Goal: Information Seeking & Learning: Learn about a topic

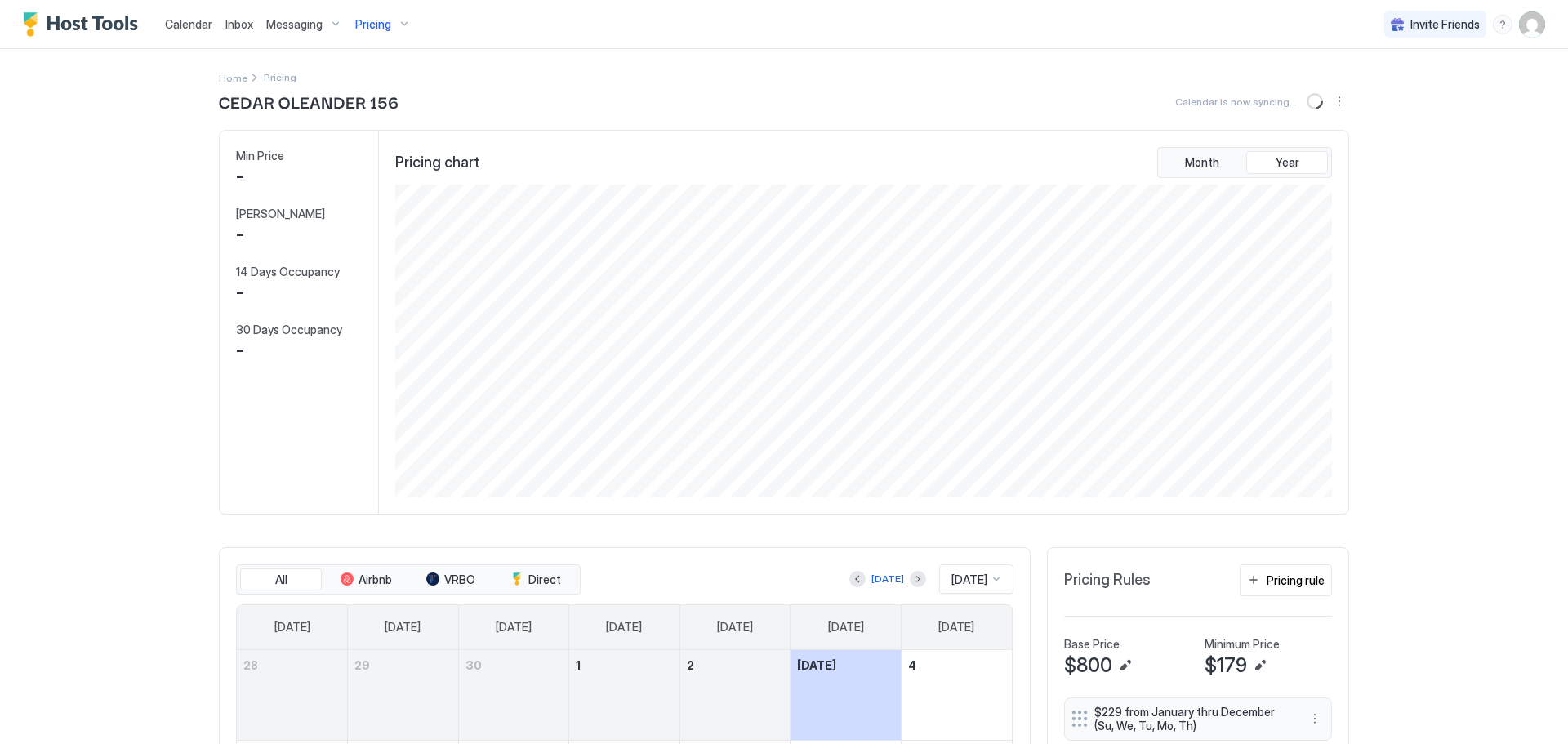
scroll to position [314, 940]
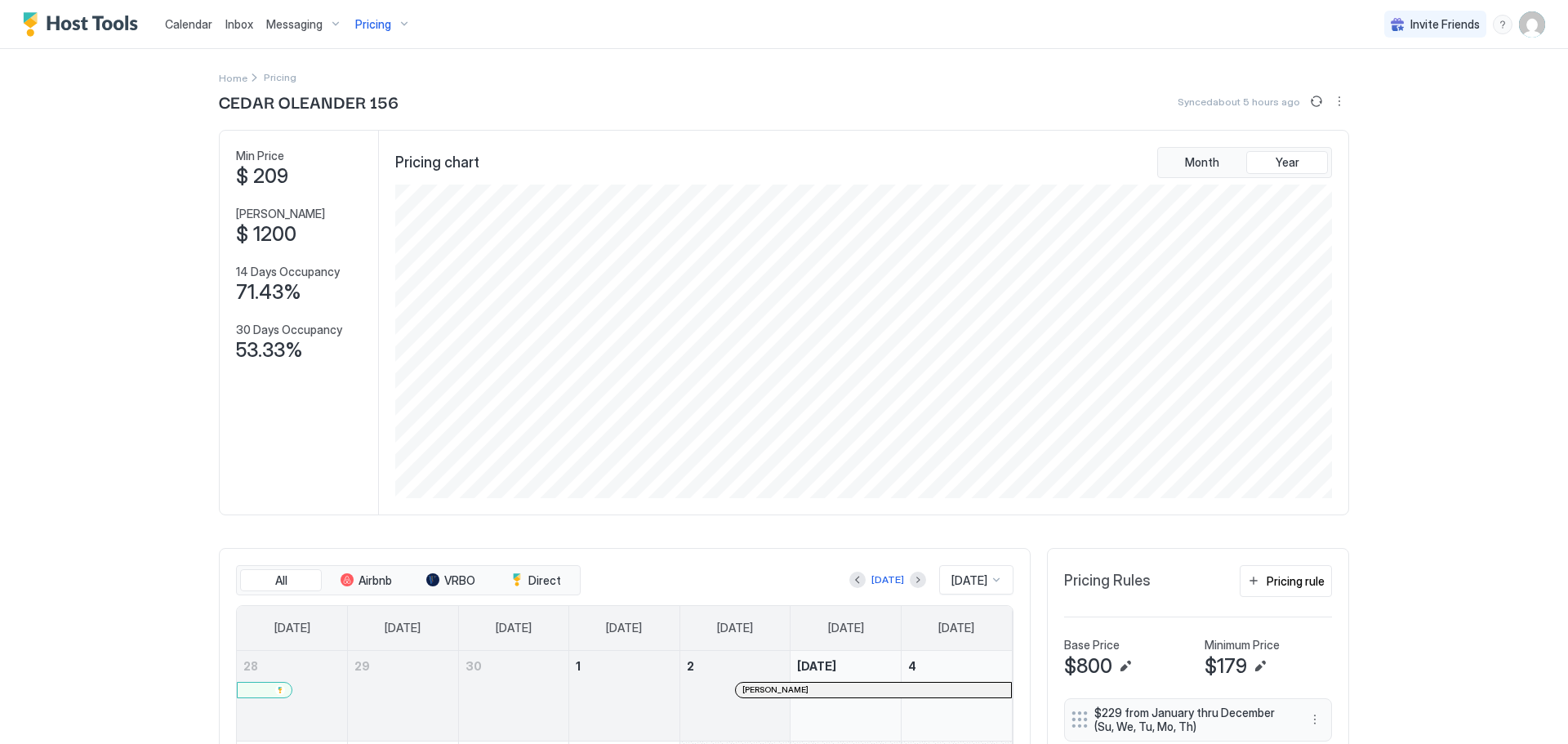
click at [384, 25] on span "Pricing" at bounding box center [374, 24] width 36 height 15
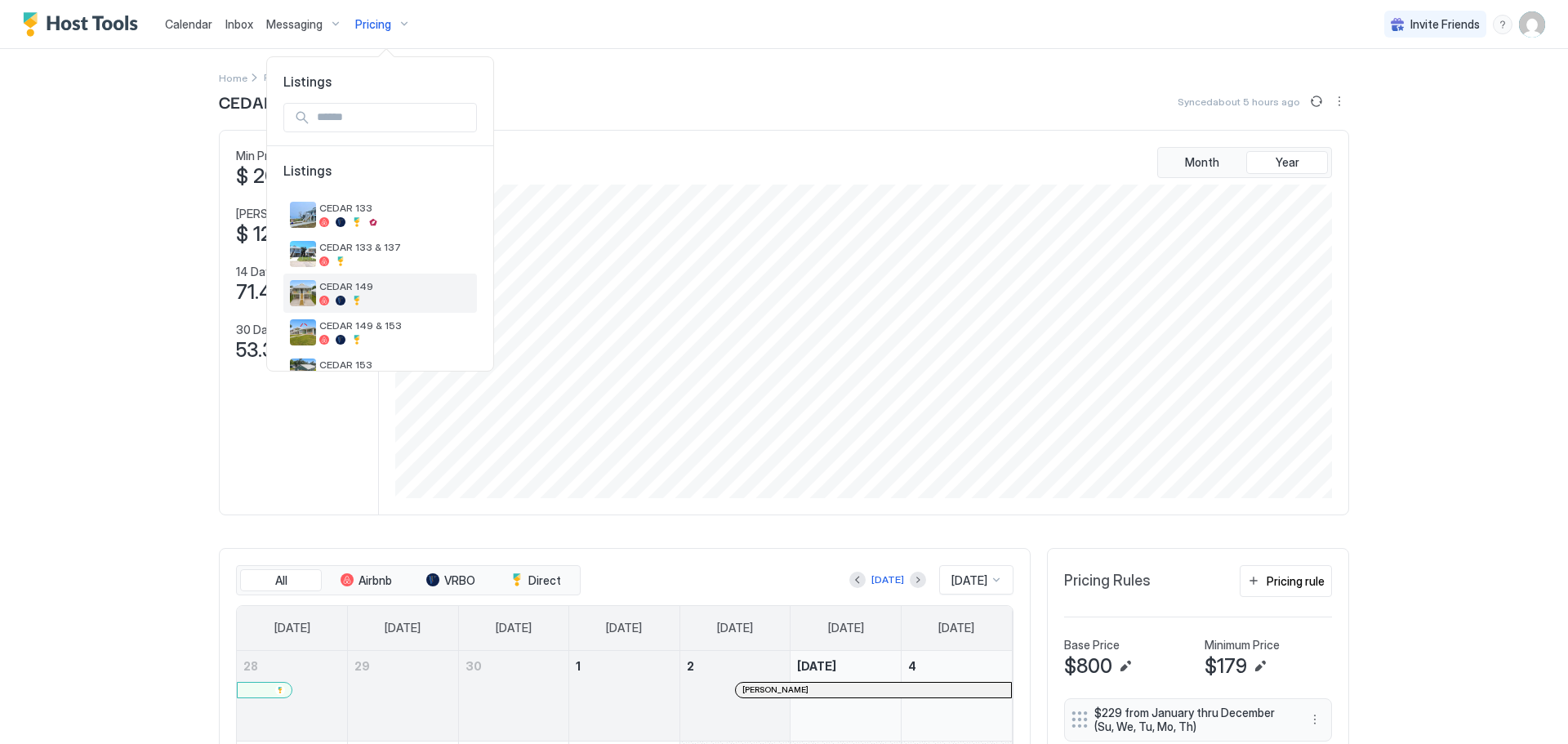
click at [378, 288] on span "CEDAR 149" at bounding box center [394, 286] width 151 height 12
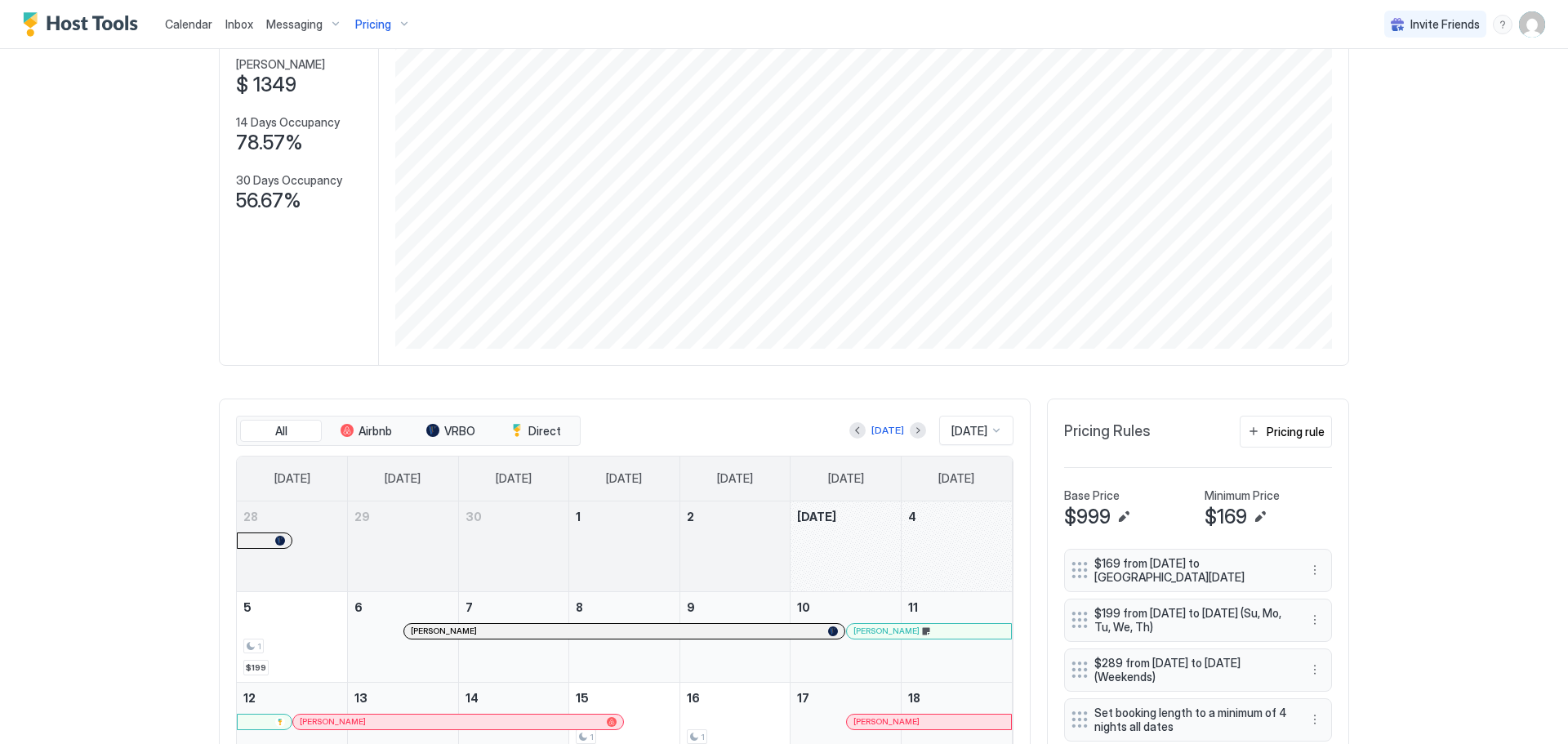
scroll to position [164, 0]
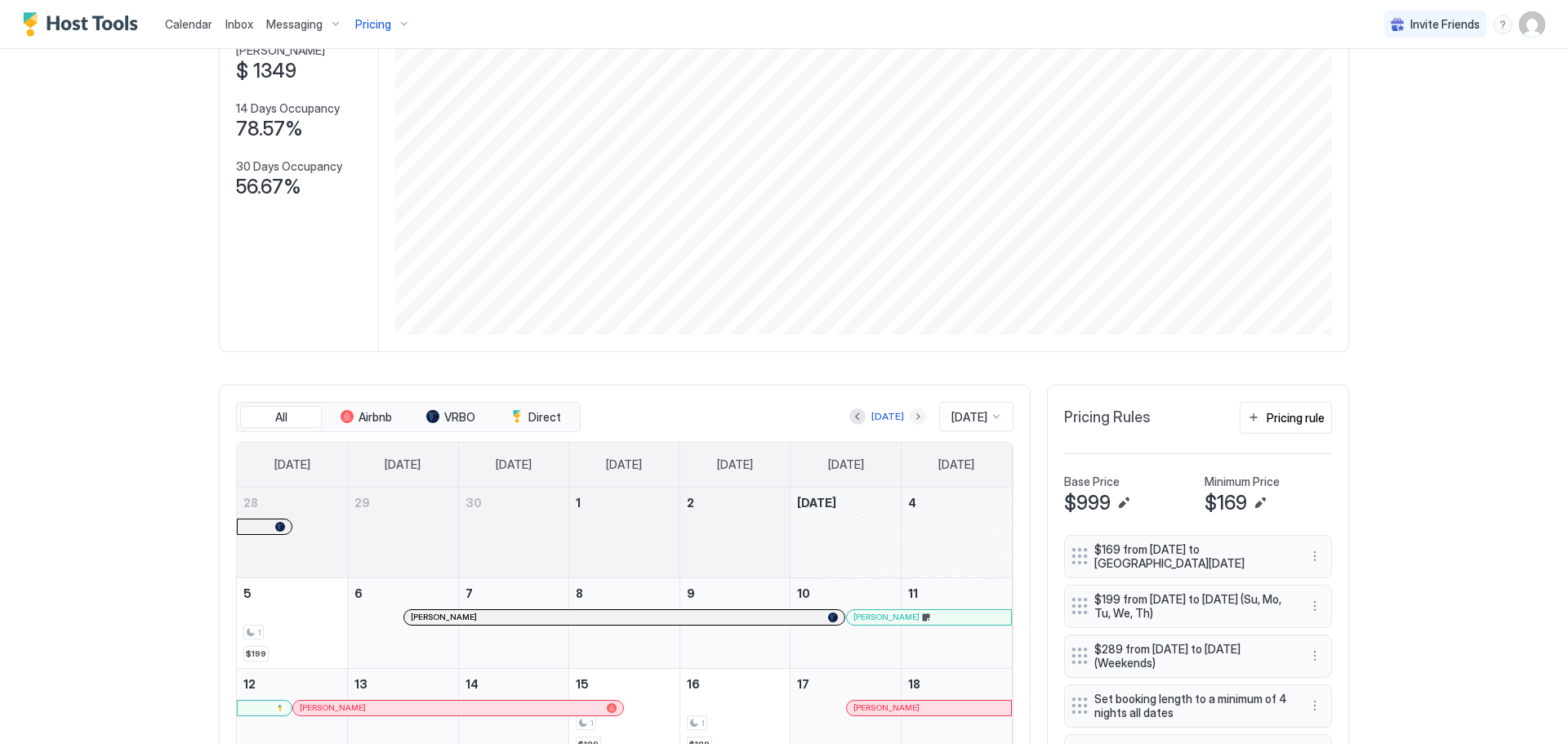
click at [910, 421] on button "Next month" at bounding box center [918, 416] width 16 height 16
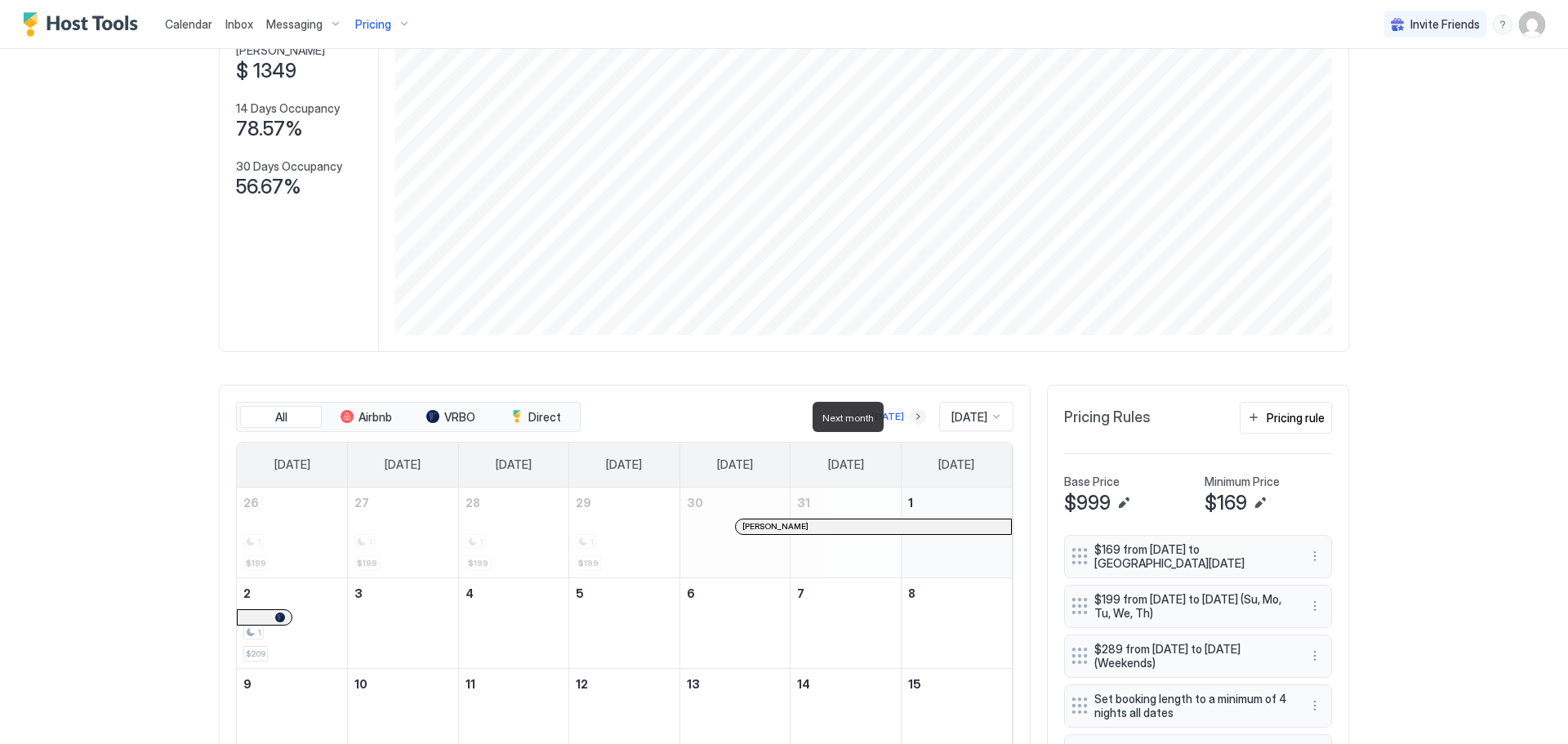
click at [910, 421] on button "Next month" at bounding box center [918, 416] width 16 height 16
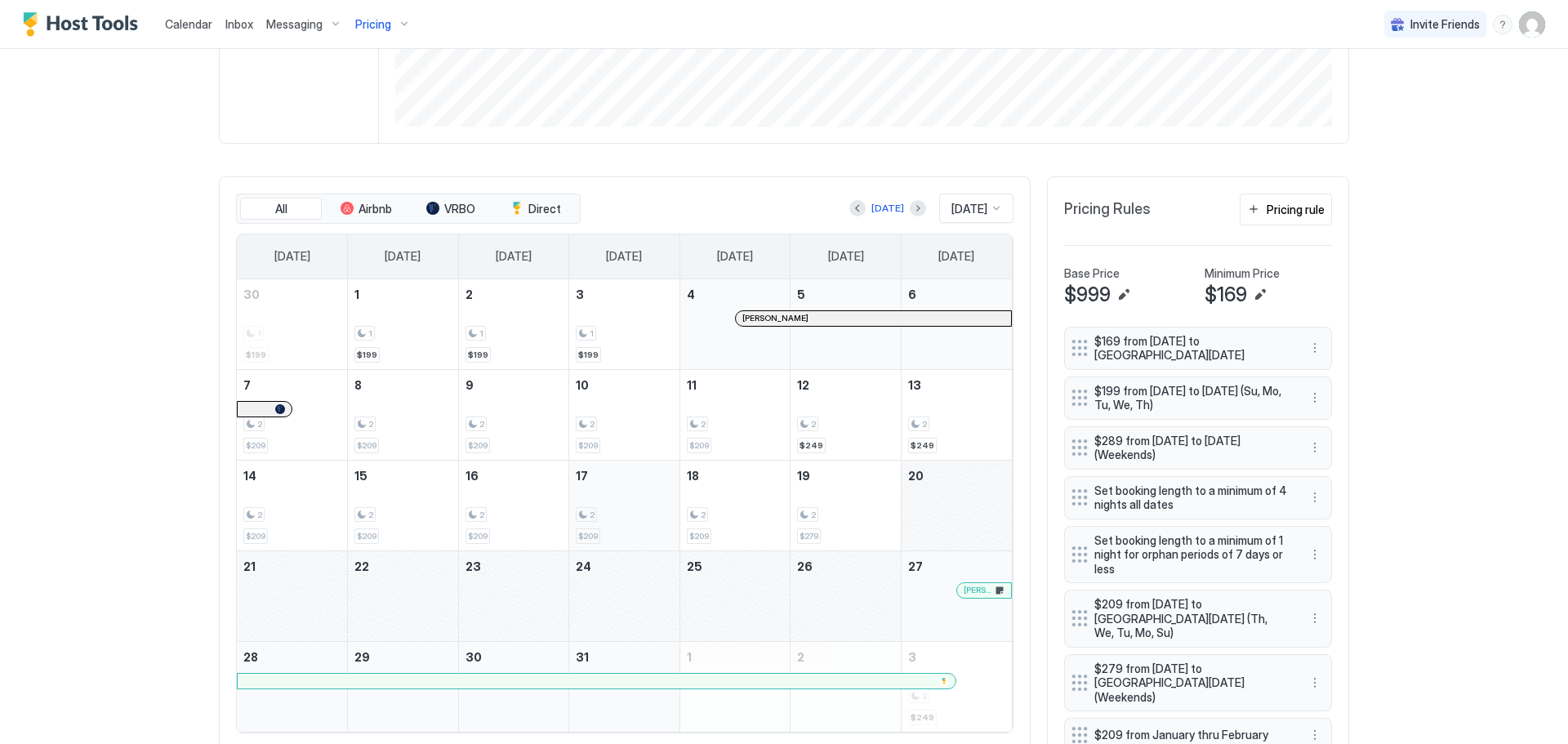
scroll to position [409, 0]
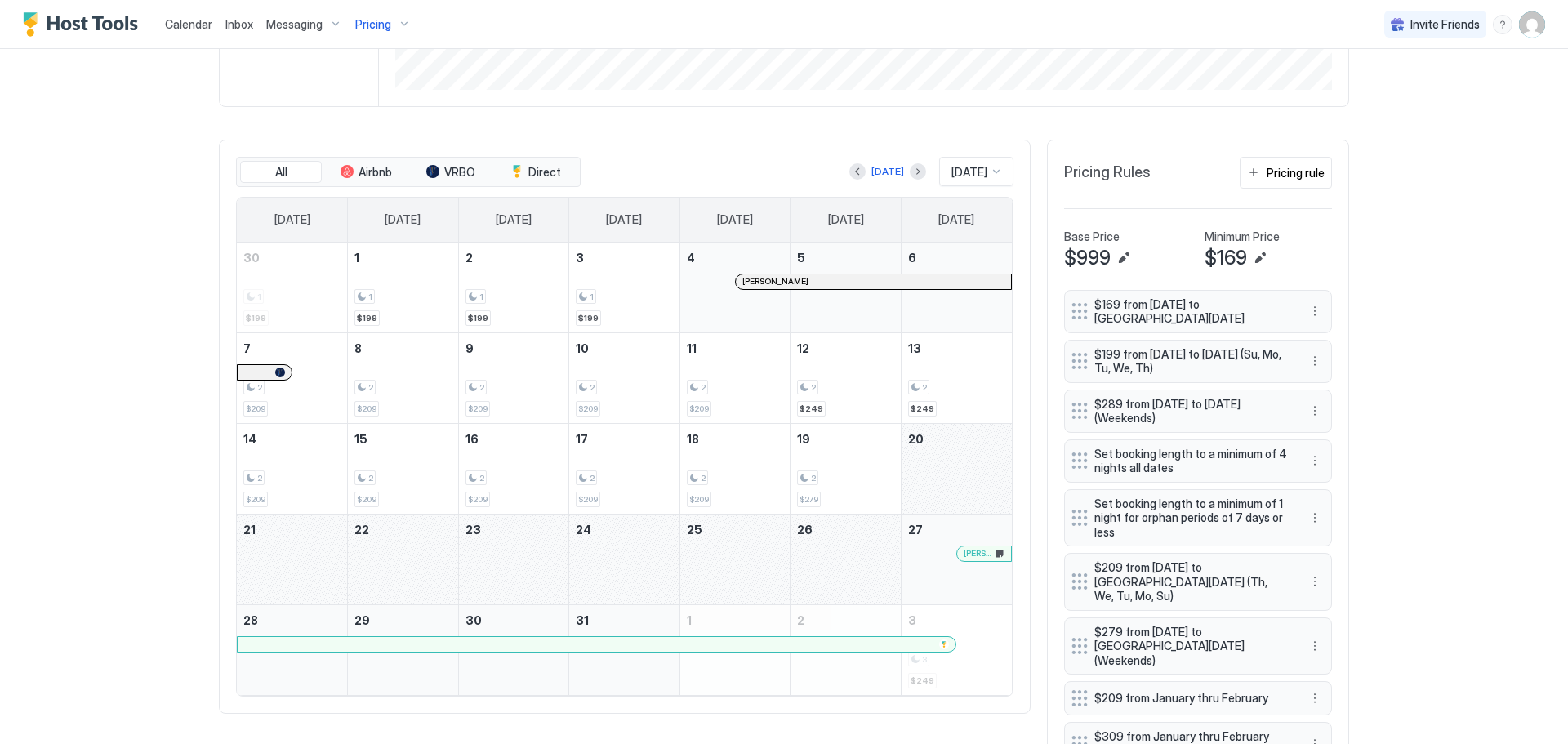
click at [282, 640] on div at bounding box center [287, 644] width 13 height 13
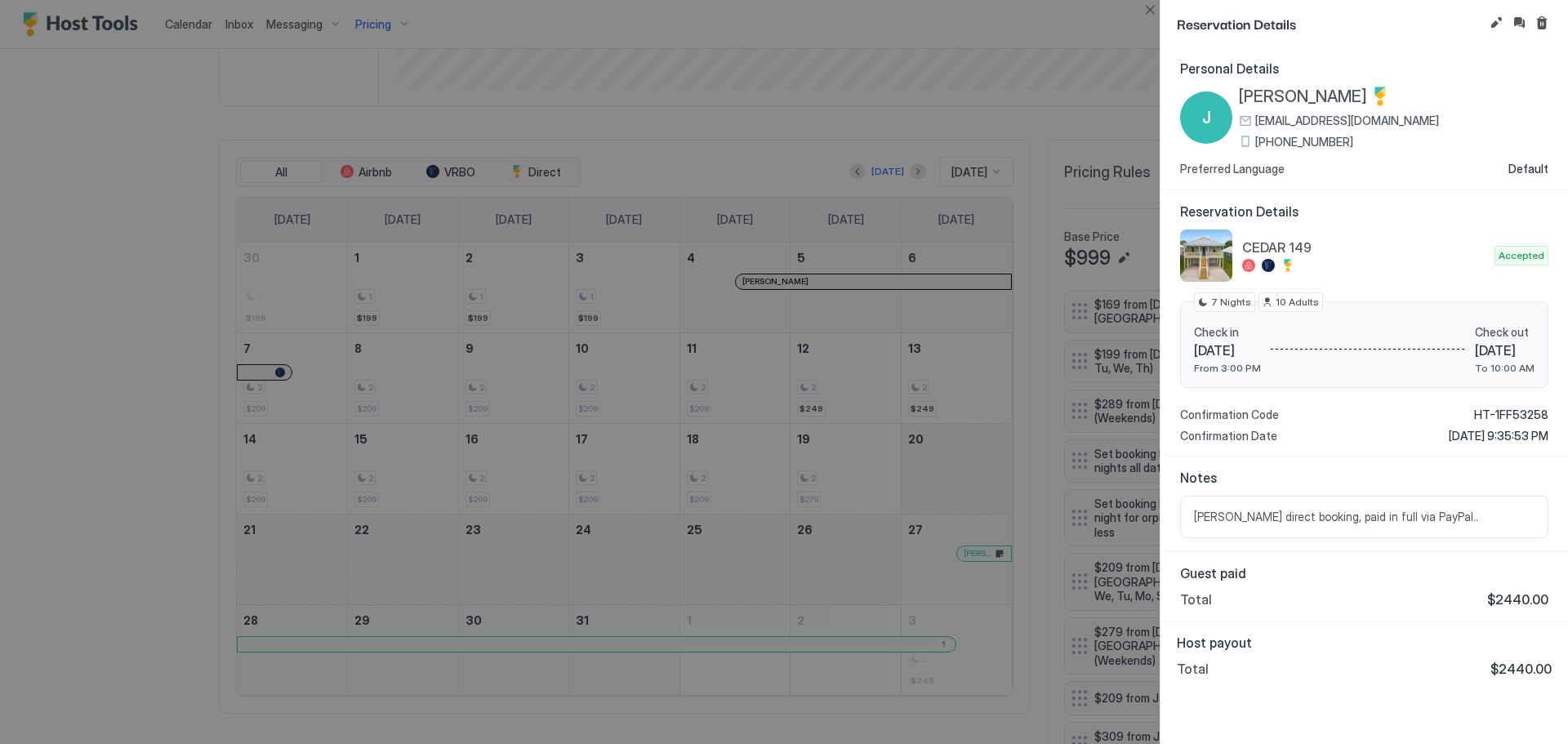
click at [1371, 520] on span "[PERSON_NAME] direct booking, paid in full via PayPal.." at bounding box center [1364, 516] width 340 height 15
click at [1422, 515] on span "[PERSON_NAME] direct booking, paid in full via PayPal.." at bounding box center [1364, 516] width 340 height 15
click at [1400, 515] on span "[PERSON_NAME] direct booking, paid in full via PayPal.." at bounding box center [1364, 516] width 340 height 15
click at [1147, 12] on button "Close" at bounding box center [1150, 9] width 20 height 20
